Goal: Transaction & Acquisition: Obtain resource

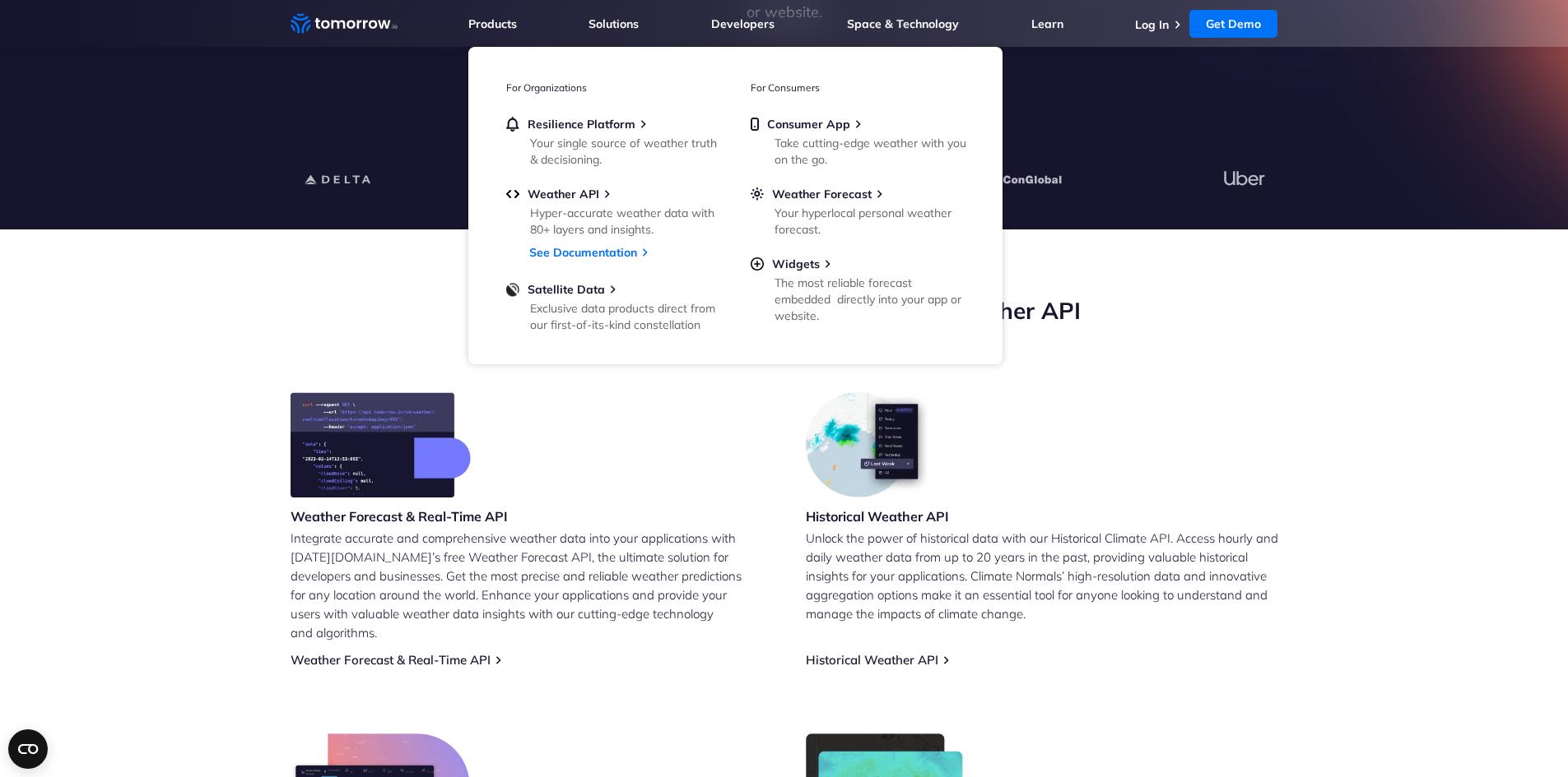
scroll to position [411, 0]
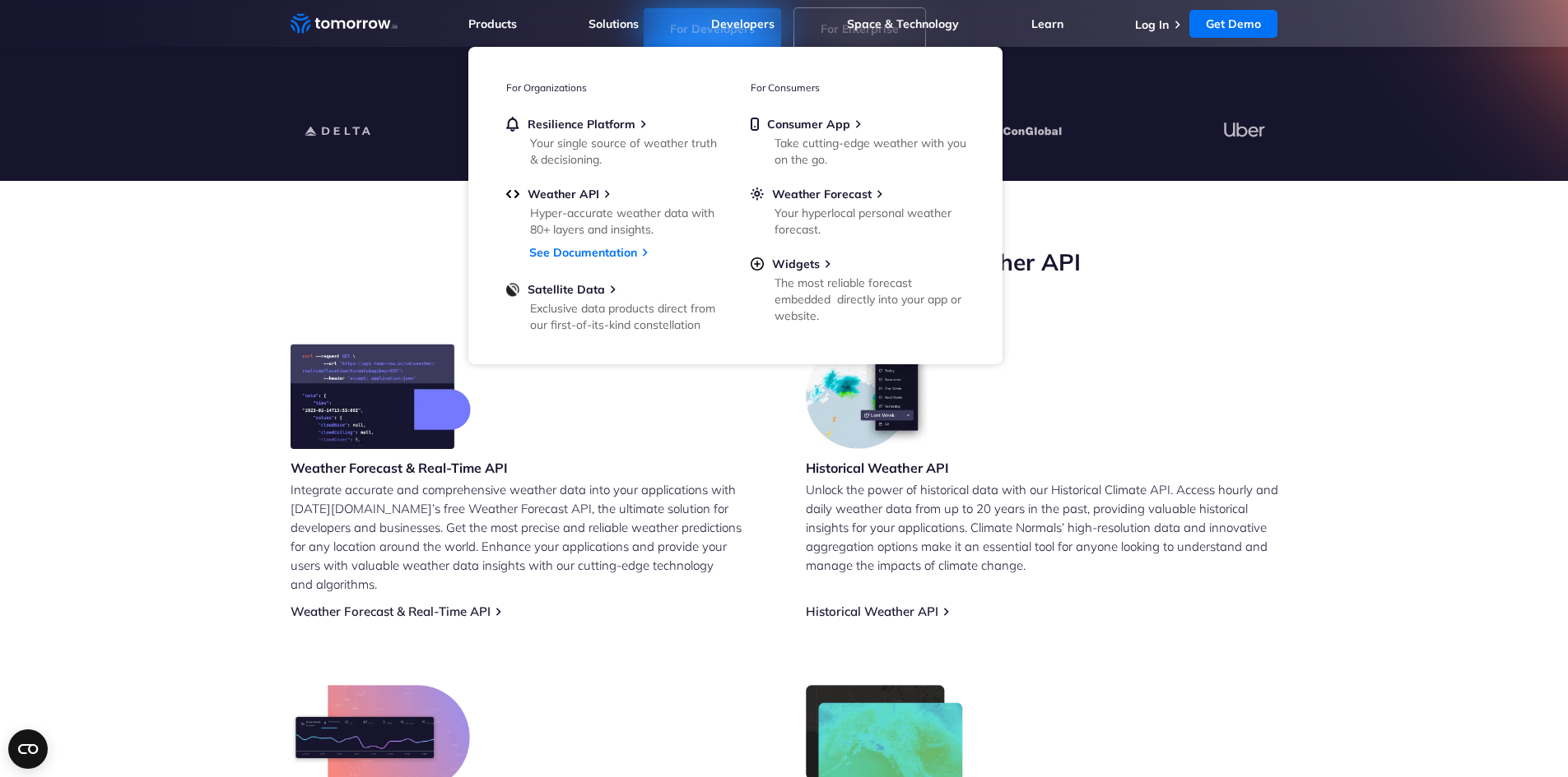
click at [1022, 508] on p "Unlock the power of historical data with our Historical Climate API. Access hou…" at bounding box center [1042, 527] width 473 height 95
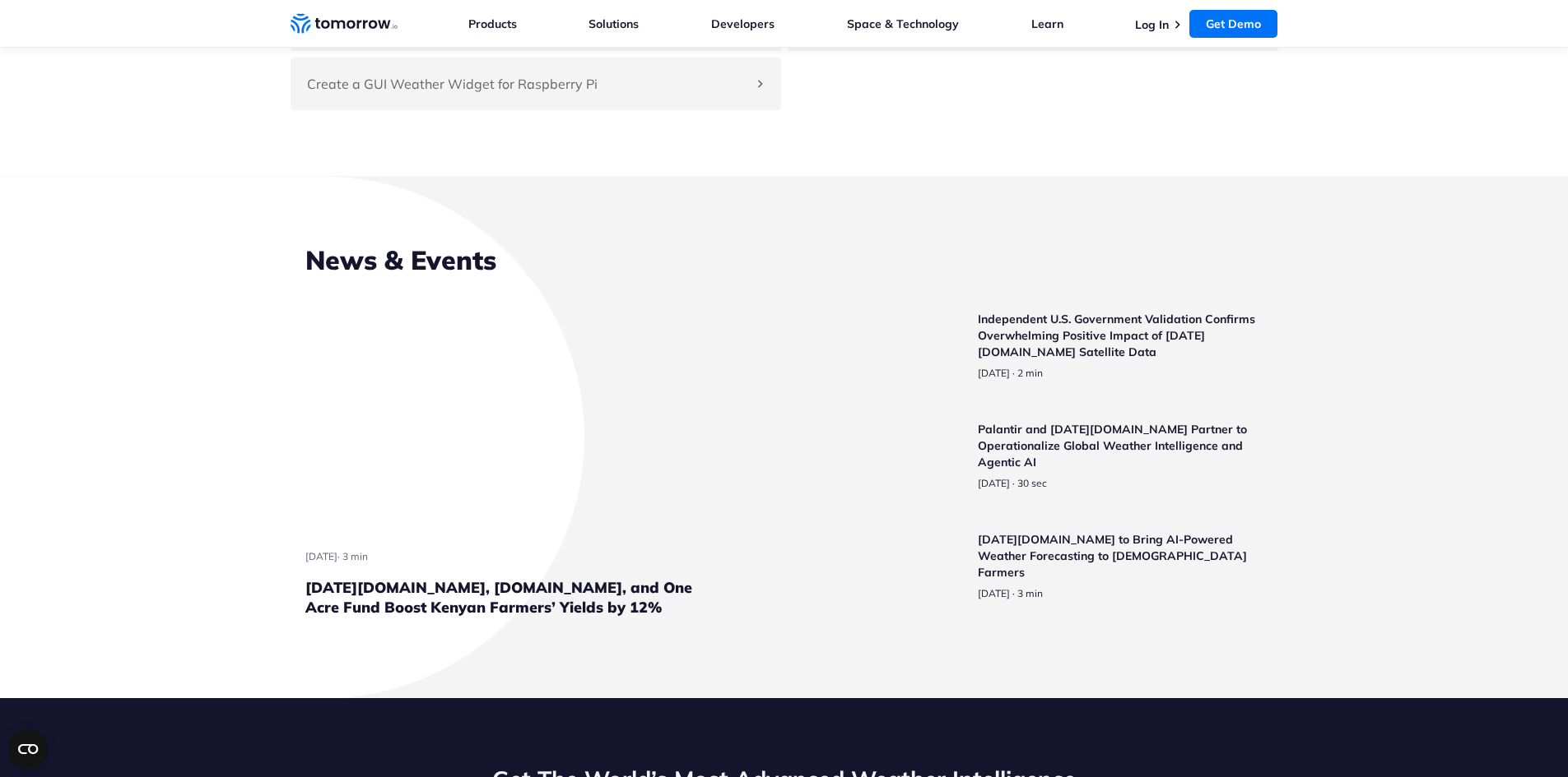
scroll to position [3949, 0]
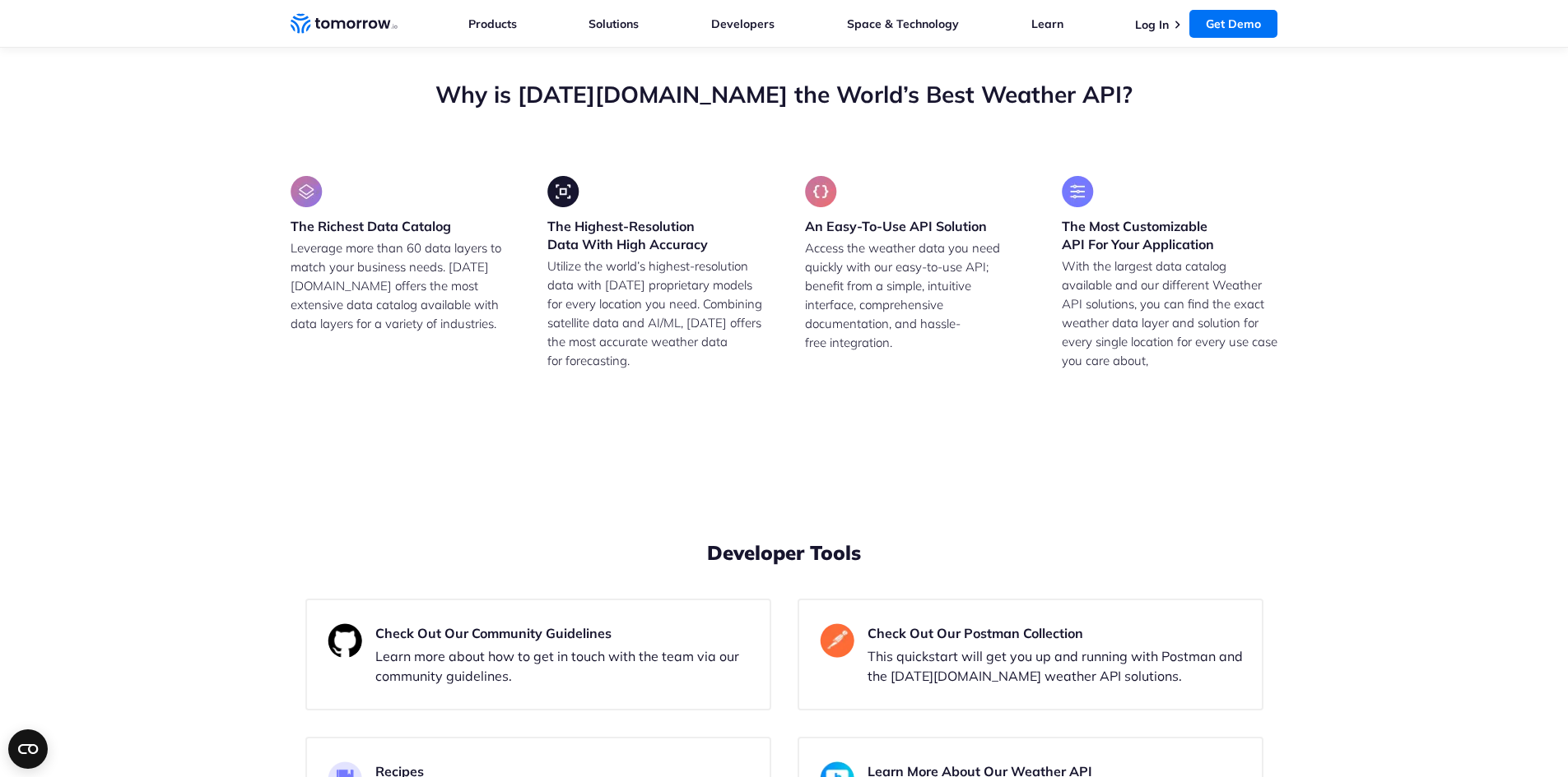
drag, startPoint x: 471, startPoint y: 242, endPoint x: 594, endPoint y: 247, distance: 123.1
drag, startPoint x: 474, startPoint y: 270, endPoint x: 526, endPoint y: 287, distance: 54.7
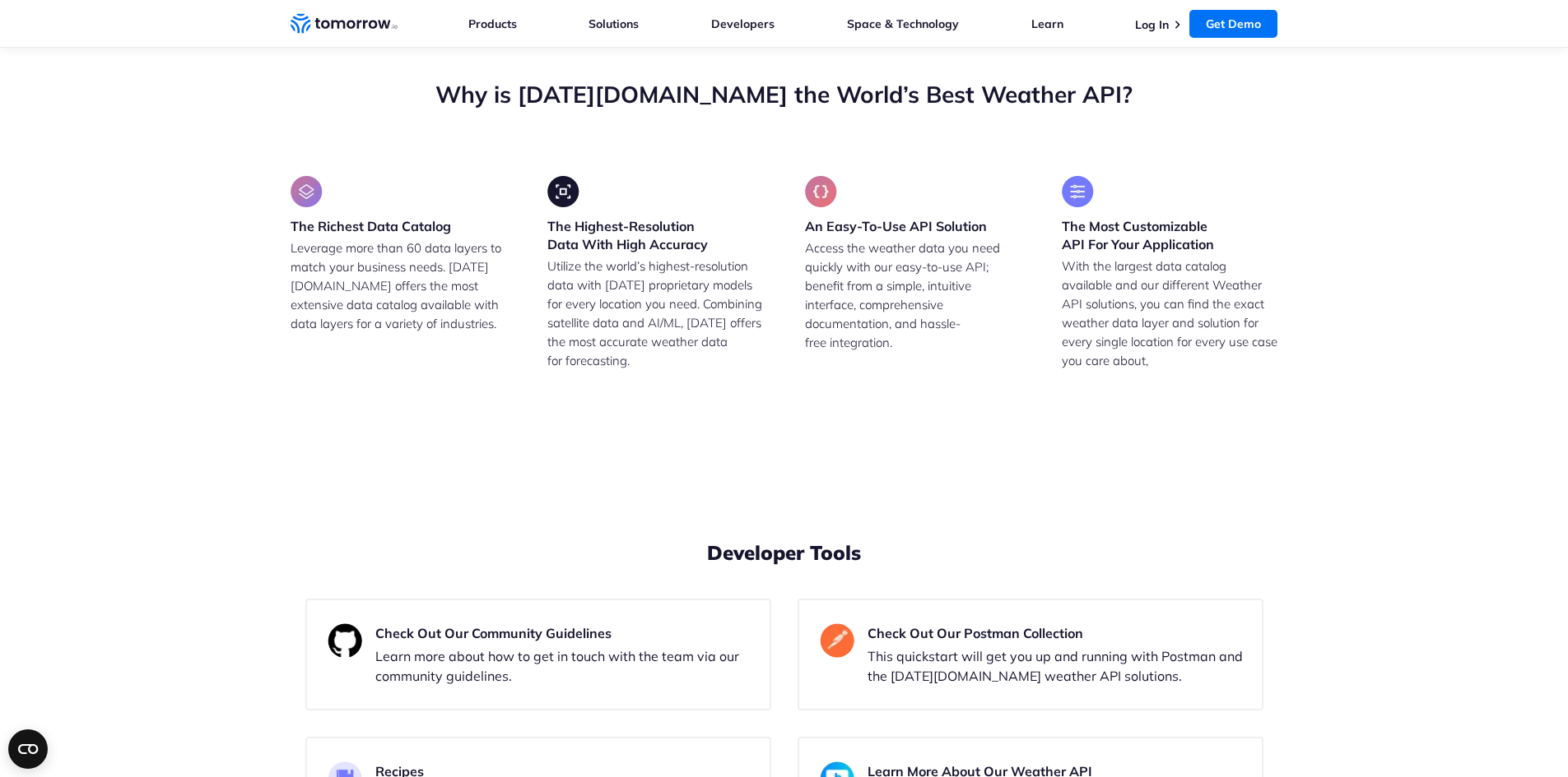
drag, startPoint x: 483, startPoint y: 313, endPoint x: 569, endPoint y: 316, distance: 86.1
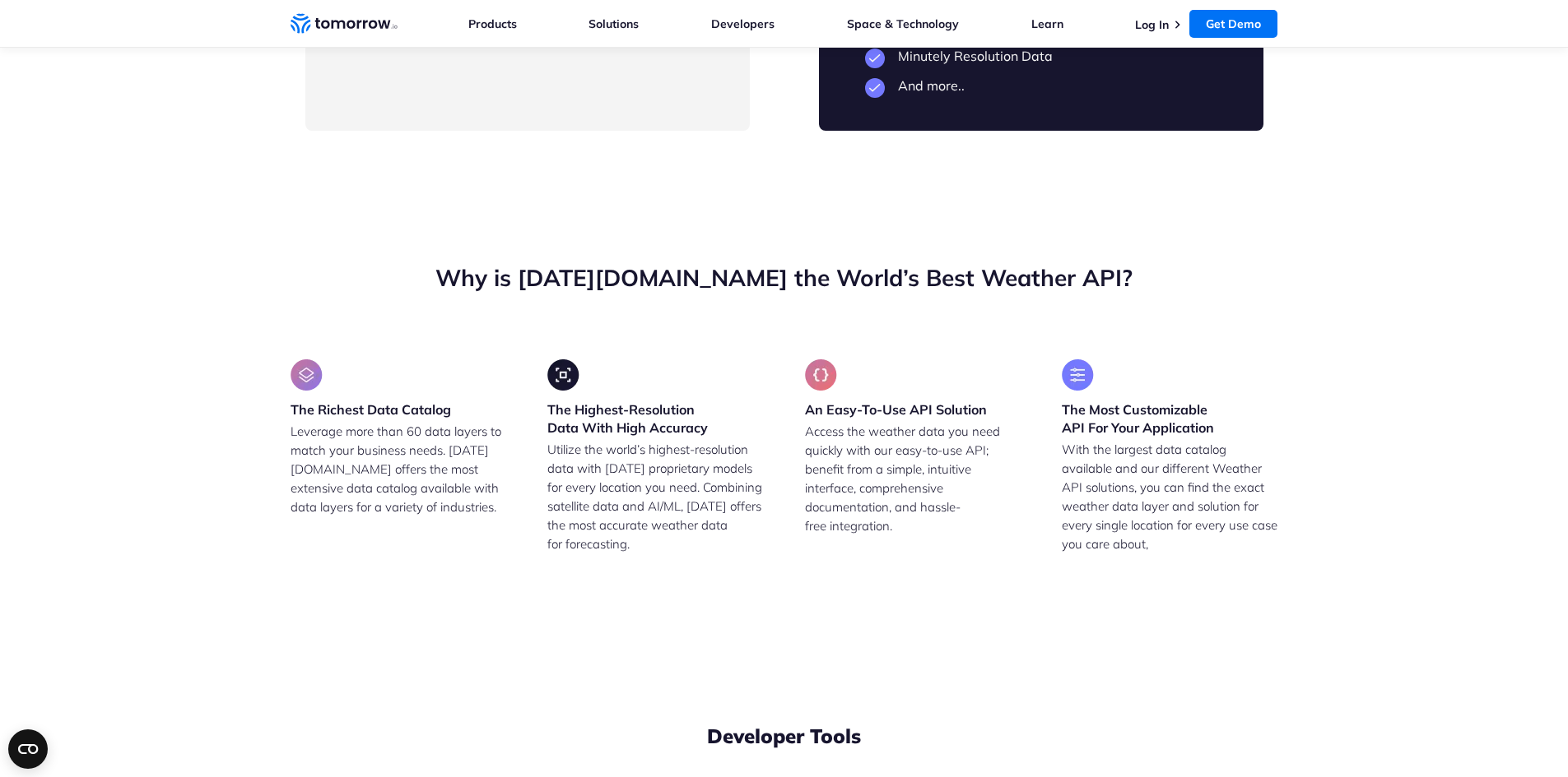
scroll to position [3785, 0]
